Goal: Transaction & Acquisition: Purchase product/service

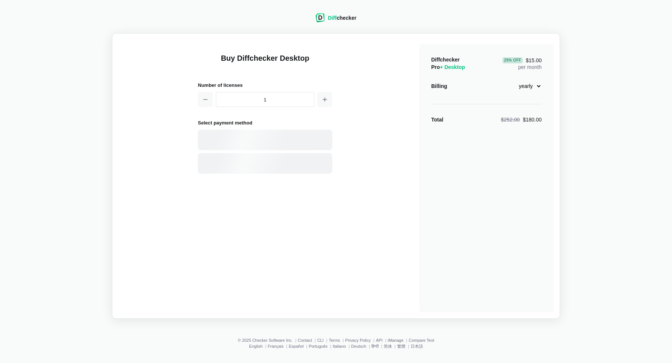
select select "desktop-yearly-180"
click at [270, 100] on input "1" at bounding box center [265, 99] width 98 height 15
click at [263, 142] on div "Card" at bounding box center [278, 140] width 101 height 7
select select "[GEOGRAPHIC_DATA]"
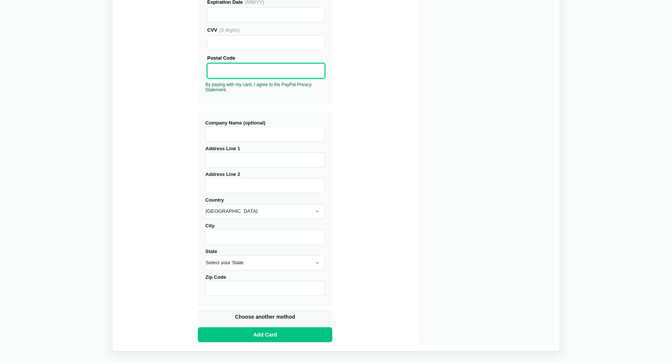
scroll to position [219, 0]
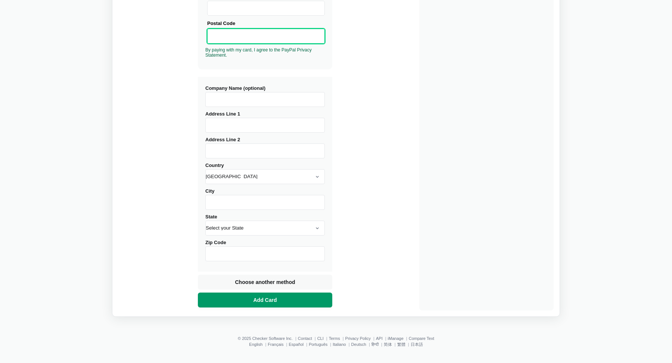
click at [224, 304] on button "Add Card" at bounding box center [265, 300] width 134 height 15
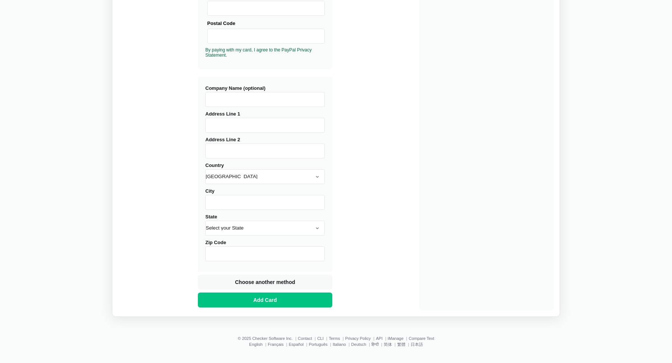
click at [253, 128] on input "Address Line 1" at bounding box center [264, 125] width 119 height 15
type input "[STREET_ADDRESS]"
type input "#501"
type input "[GEOGRAPHIC_DATA]"
select select "WA"
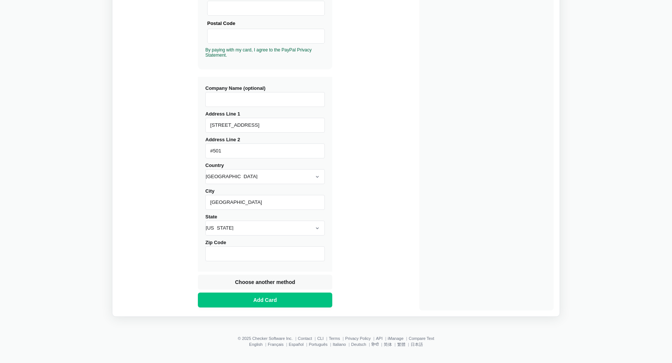
type input "98122"
click at [271, 300] on span "Add Card" at bounding box center [265, 300] width 26 height 7
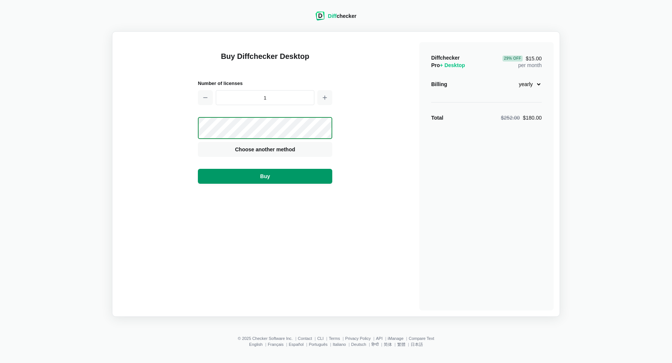
click at [284, 179] on button "Buy" at bounding box center [265, 176] width 134 height 15
click at [525, 85] on select "monthly yearly" at bounding box center [525, 84] width 32 height 13
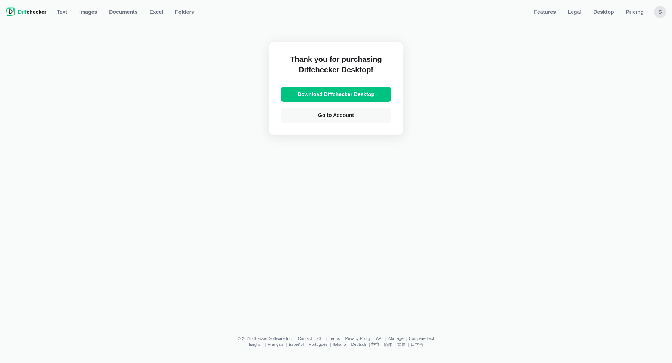
click at [519, 73] on div "Thank you for purchasing Diffchecker Desktop! Download Diffchecker Desktop Go t…" at bounding box center [335, 171] width 663 height 305
click at [352, 120] on link "Go to Account" at bounding box center [336, 115] width 110 height 15
